Goal: Task Accomplishment & Management: Use online tool/utility

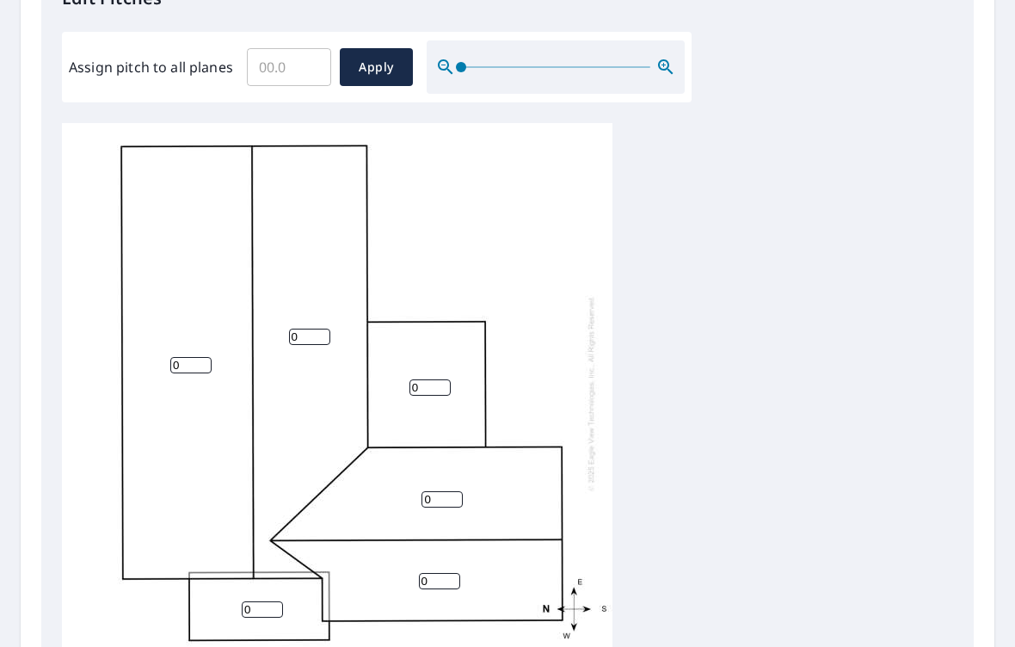
scroll to position [499, 0]
click at [194, 355] on input "0" at bounding box center [190, 363] width 41 height 16
type input "4"
click at [318, 327] on input "0" at bounding box center [309, 335] width 41 height 16
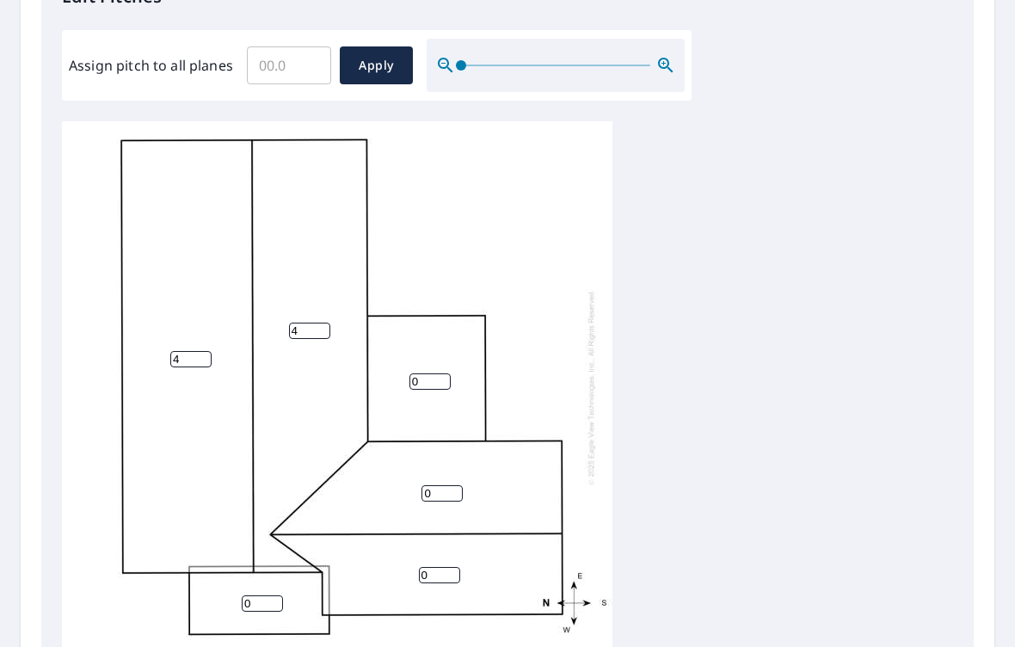
scroll to position [4, 0]
type input "4"
click at [264, 595] on input "0" at bounding box center [262, 603] width 41 height 16
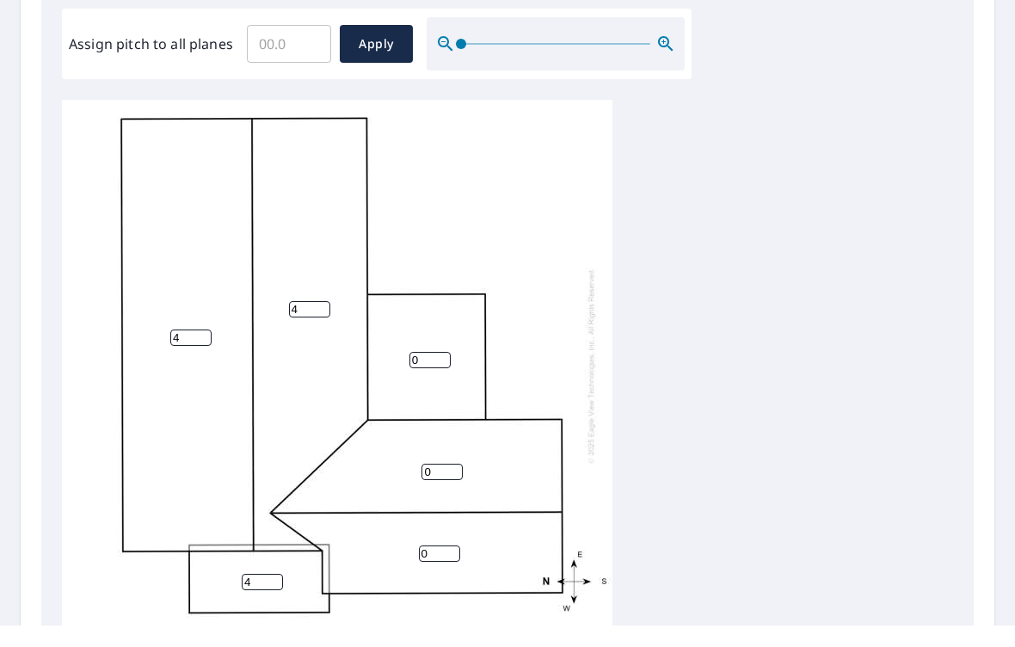
type input "4"
click at [444, 567] on input "0" at bounding box center [439, 575] width 41 height 16
type input "4"
click at [454, 485] on input "0" at bounding box center [442, 493] width 41 height 16
type input "4"
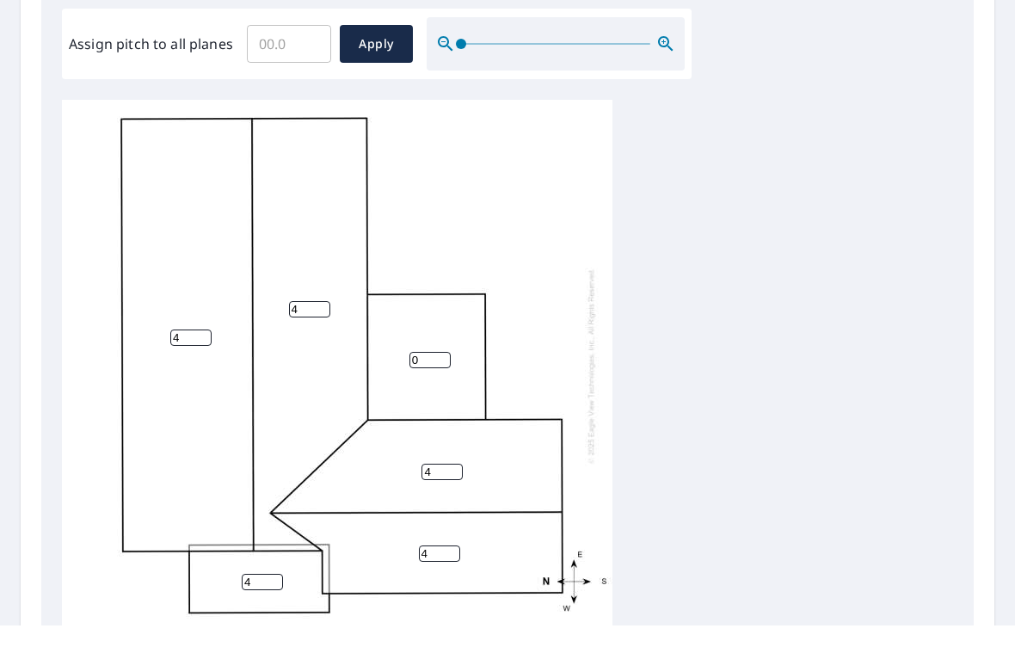
click at [439, 373] on input "0" at bounding box center [430, 381] width 41 height 16
type input "1"
click at [381, 55] on span "Apply" at bounding box center [377, 66] width 46 height 22
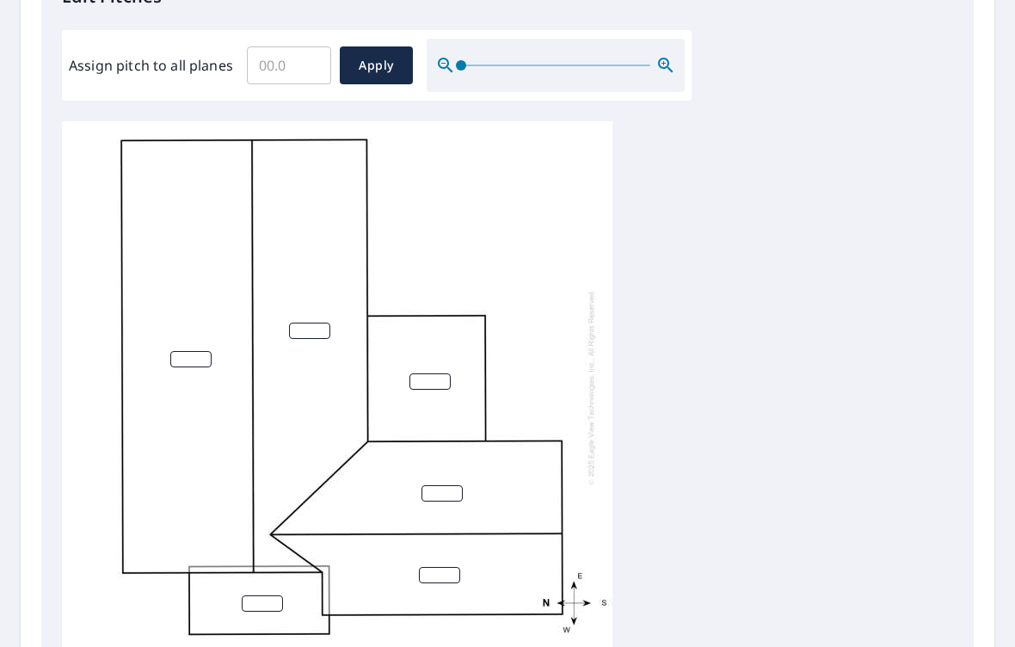
click at [209, 351] on input "number" at bounding box center [190, 359] width 41 height 16
type input "4"
click at [314, 323] on input "number" at bounding box center [309, 331] width 41 height 16
type input "4"
click at [432, 373] on input "number" at bounding box center [430, 381] width 41 height 16
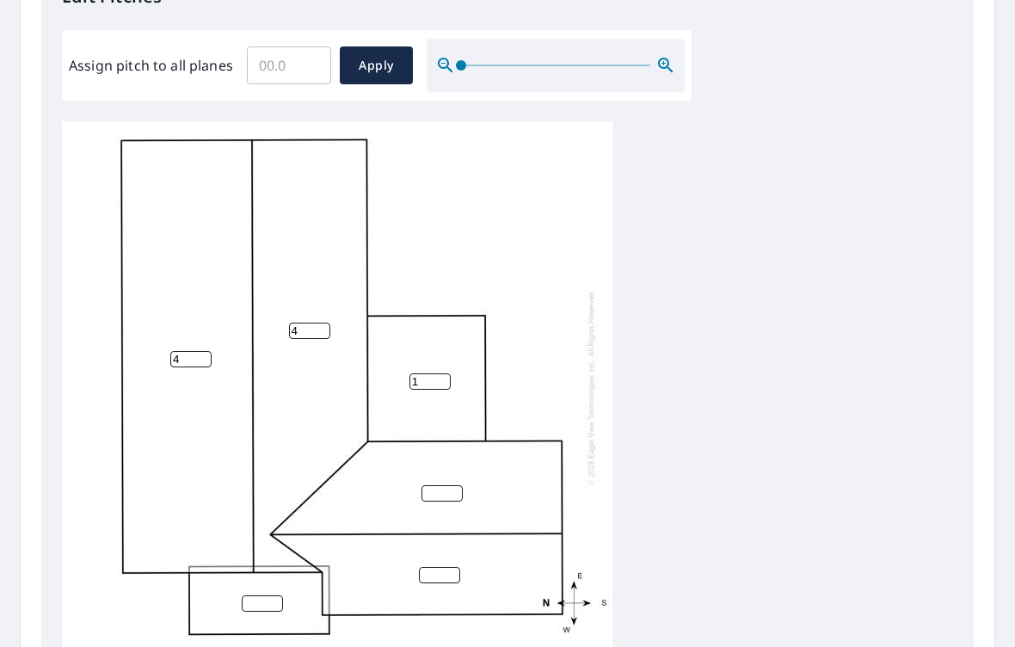
type input "1"
click at [280, 595] on input "number" at bounding box center [262, 603] width 41 height 16
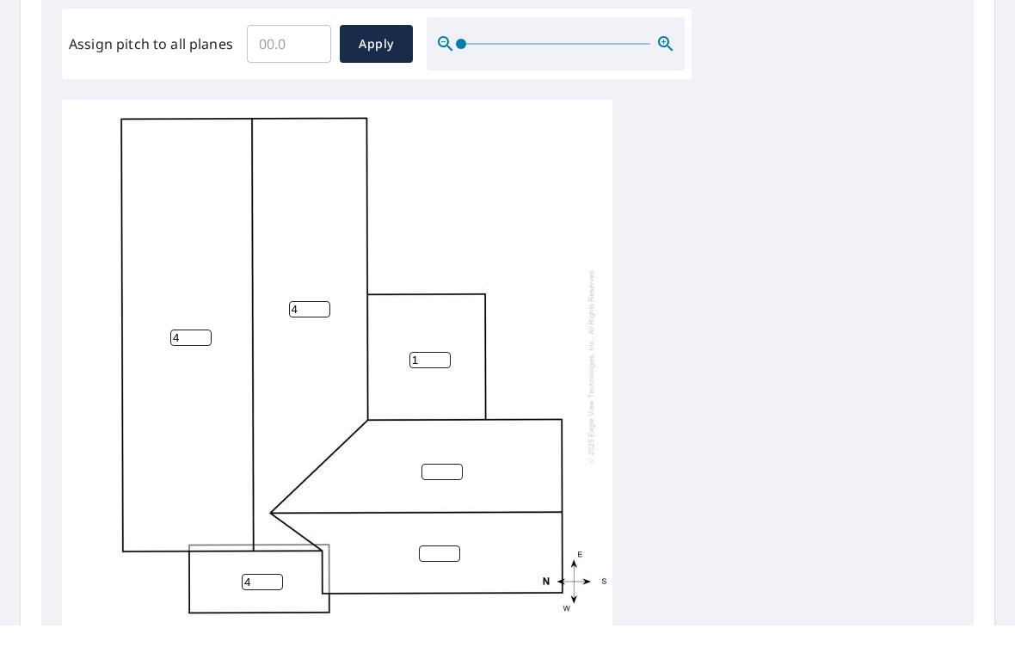
type input "4"
click at [437, 485] on input "number" at bounding box center [442, 493] width 41 height 16
type input "4"
click at [443, 567] on input "number" at bounding box center [439, 575] width 41 height 16
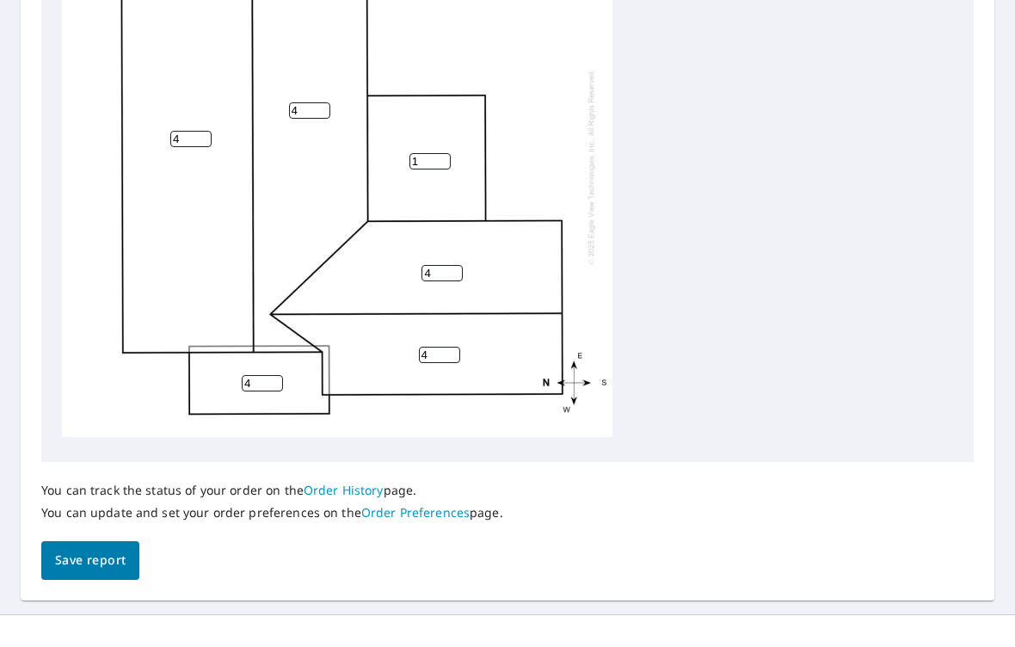
scroll to position [708, 0]
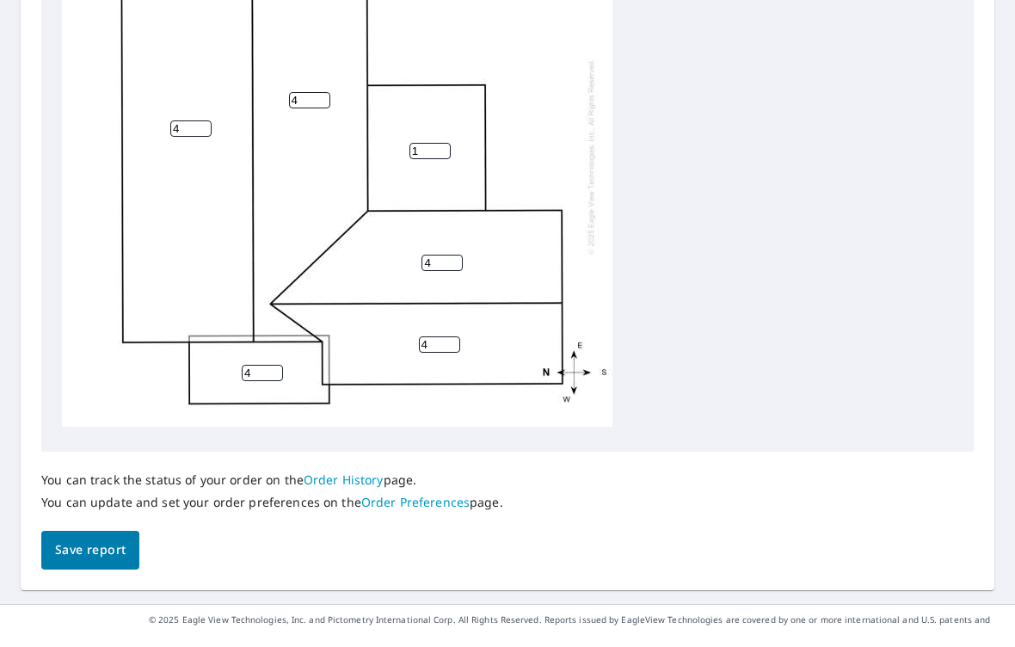
type input "4"
click at [114, 561] on span "Save report" at bounding box center [90, 572] width 71 height 22
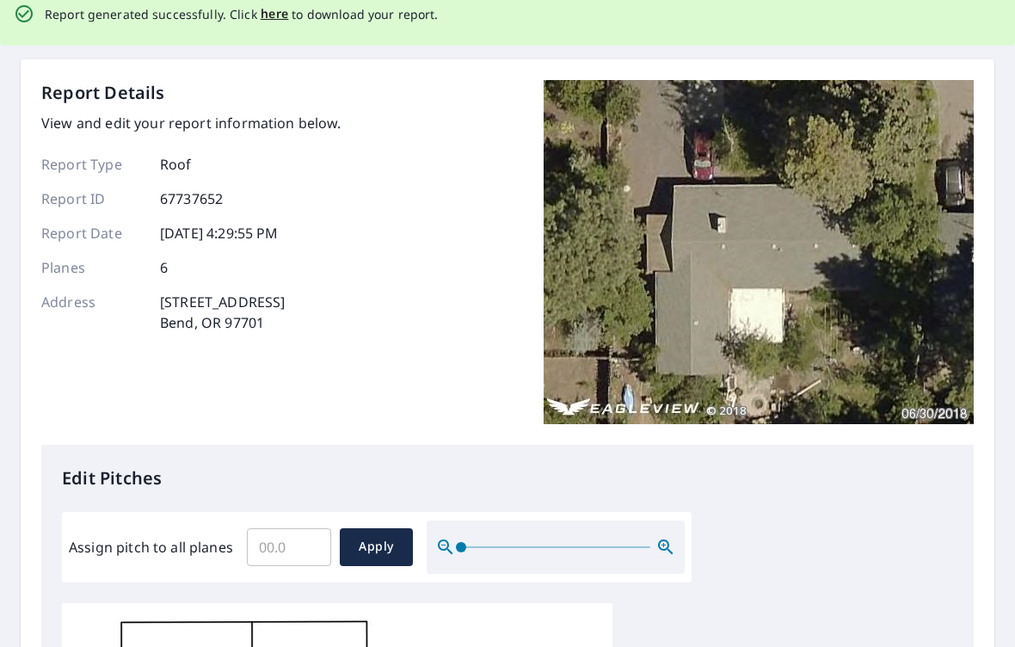
scroll to position [0, 0]
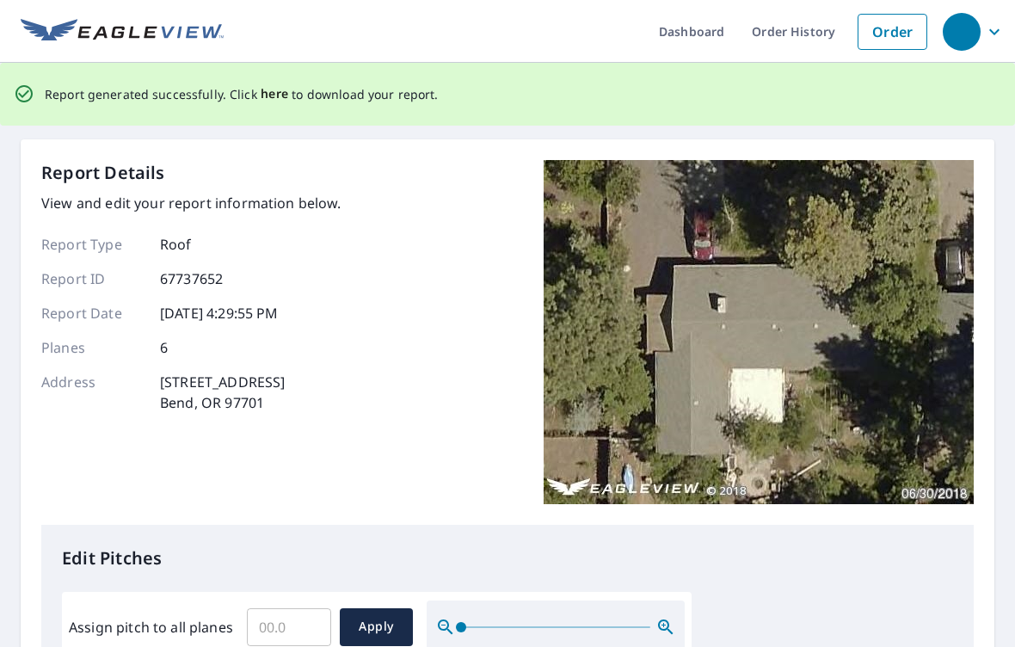
click at [275, 91] on span "here" at bounding box center [275, 94] width 28 height 22
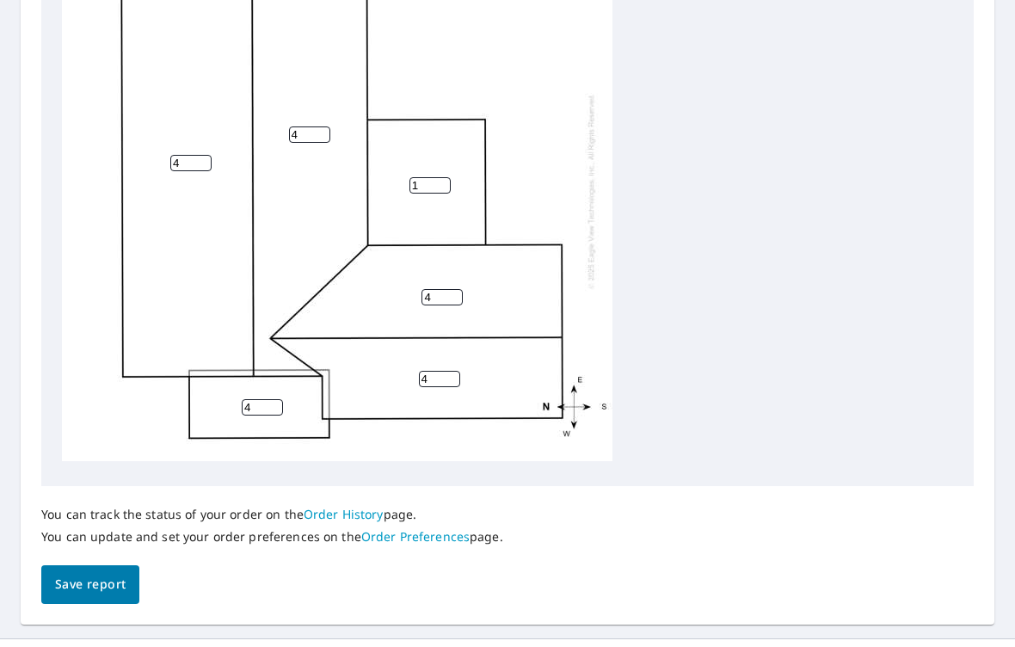
scroll to position [747, 0]
